Goal: Transaction & Acquisition: Purchase product/service

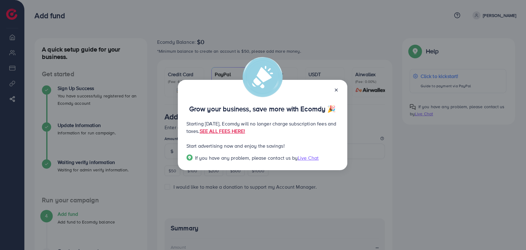
click at [335, 90] on line at bounding box center [336, 90] width 2 height 2
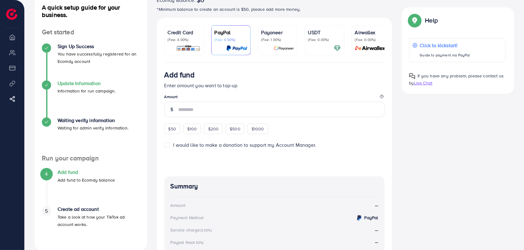
scroll to position [34, 0]
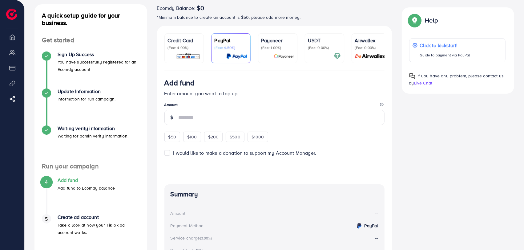
click at [319, 38] on p "USDT" at bounding box center [324, 40] width 33 height 7
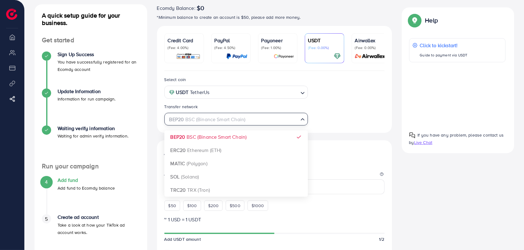
click at [265, 123] on input "Search for option" at bounding box center [232, 120] width 131 height 10
click at [244, 135] on div "Select coin USDT TetherUs Loading... Transfer network BEP20 BSC (Binance Smart …" at bounding box center [274, 236] width 235 height 330
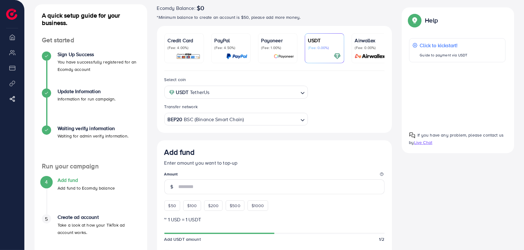
scroll to position [114, 0]
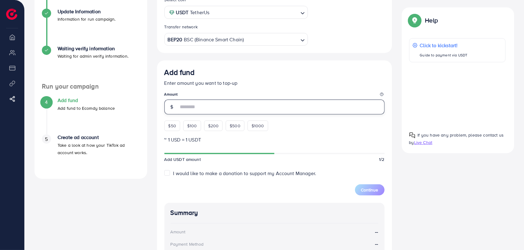
click at [198, 107] on input "number" at bounding box center [282, 106] width 206 height 15
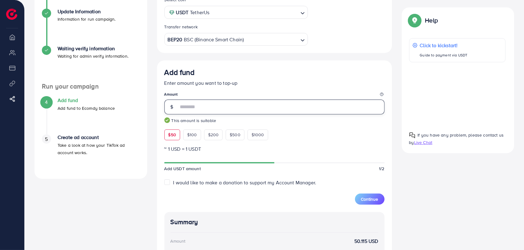
type input "**"
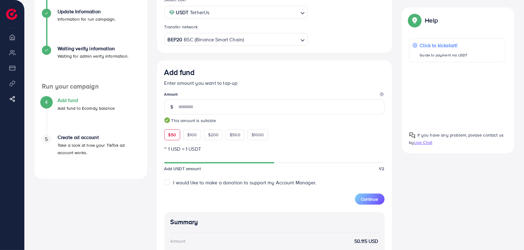
click at [265, 35] on input "Search for option" at bounding box center [271, 40] width 53 height 10
click at [220, 70] on div "Select coin USDT TetherUs Loading... Transfer network ERC20 Ethereum (ETH) Load…" at bounding box center [274, 167] width 235 height 352
click at [264, 43] on input "Search for option" at bounding box center [259, 40] width 79 height 10
click at [230, 83] on div "Select coin USDT TetherUs Loading... Transfer network MATIC (Polygon) Loading..…" at bounding box center [274, 167] width 235 height 352
click at [237, 42] on input "Search for option" at bounding box center [251, 40] width 93 height 10
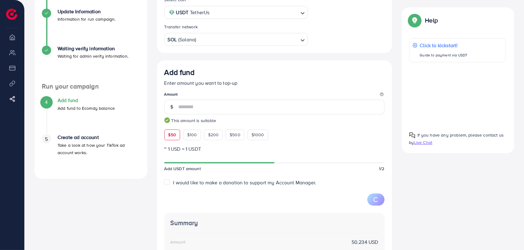
click at [204, 95] on div "Select coin USDT TetherUs Loading... Transfer network SOL (Solana) Loading... B…" at bounding box center [274, 167] width 235 height 352
click at [258, 39] on input "Search for option" at bounding box center [247, 40] width 101 height 10
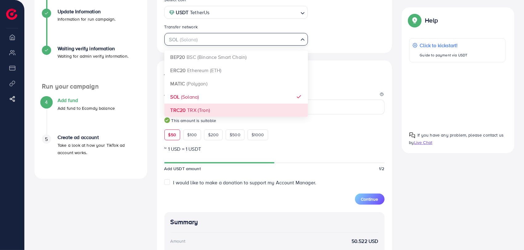
click at [216, 109] on div "Select coin USDT TetherUs Loading... Transfer network SOL (Solana) Loading... B…" at bounding box center [274, 166] width 235 height 351
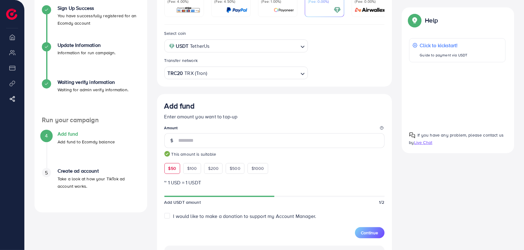
scroll to position [88, 0]
